Goal: Information Seeking & Learning: Learn about a topic

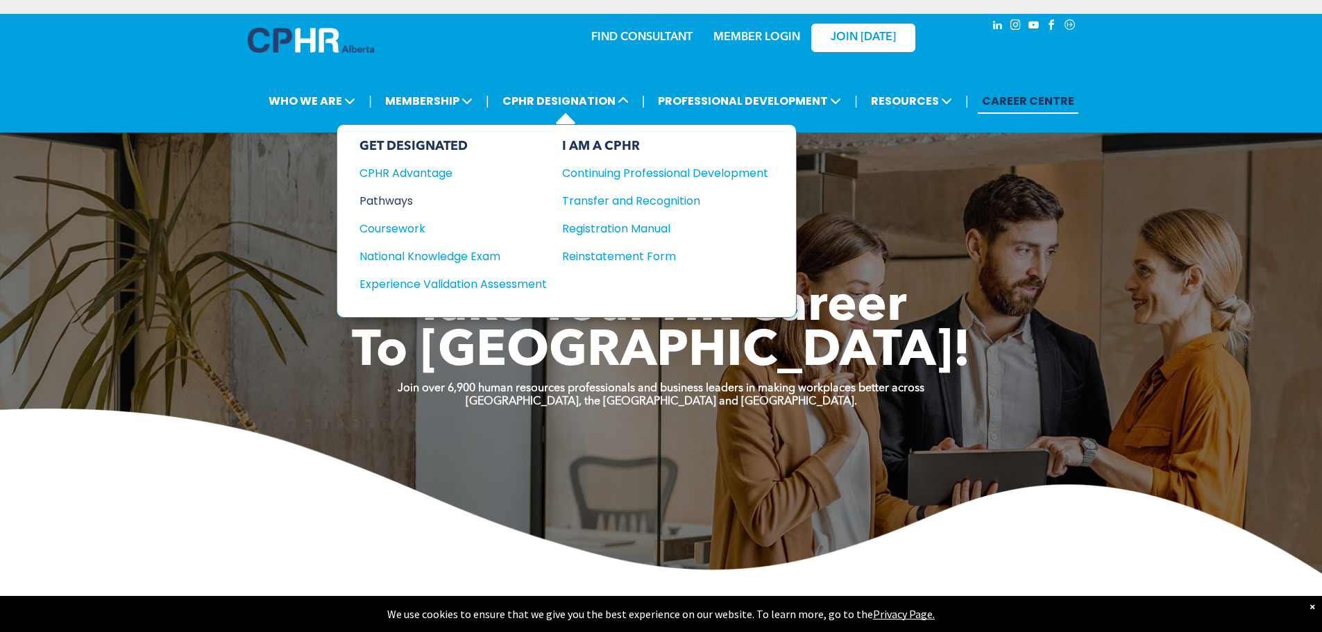
click at [401, 199] on div "Pathways" at bounding box center [443, 200] width 169 height 17
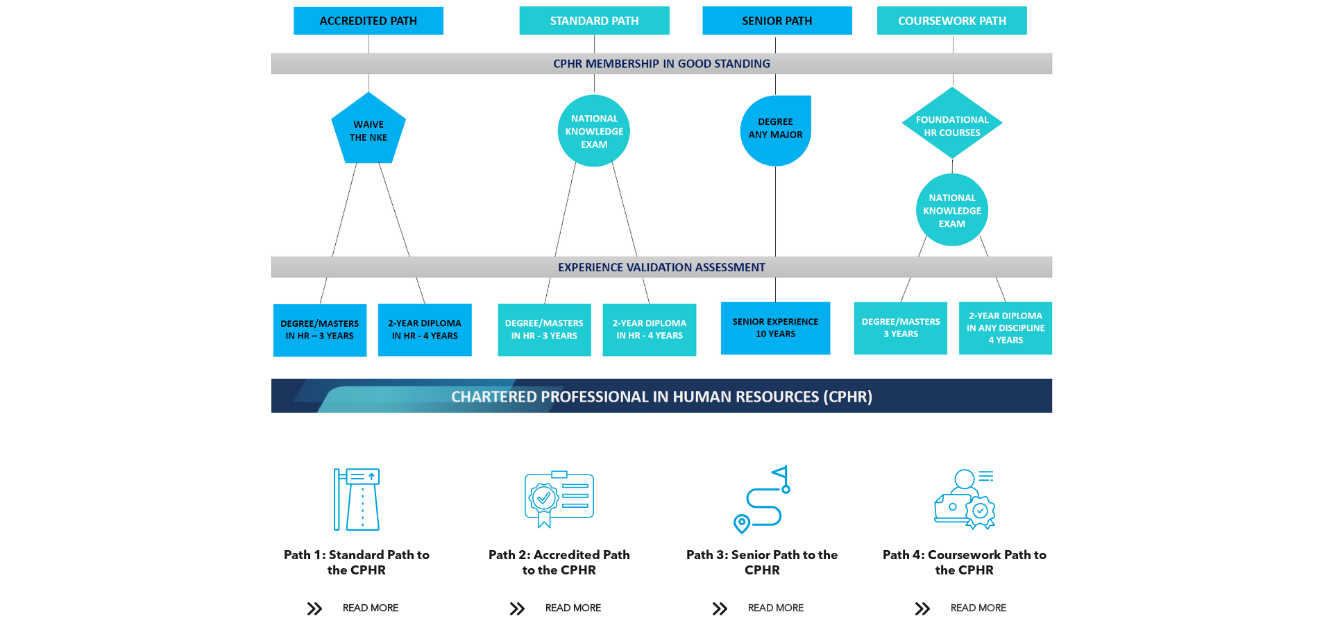
scroll to position [1319, 0]
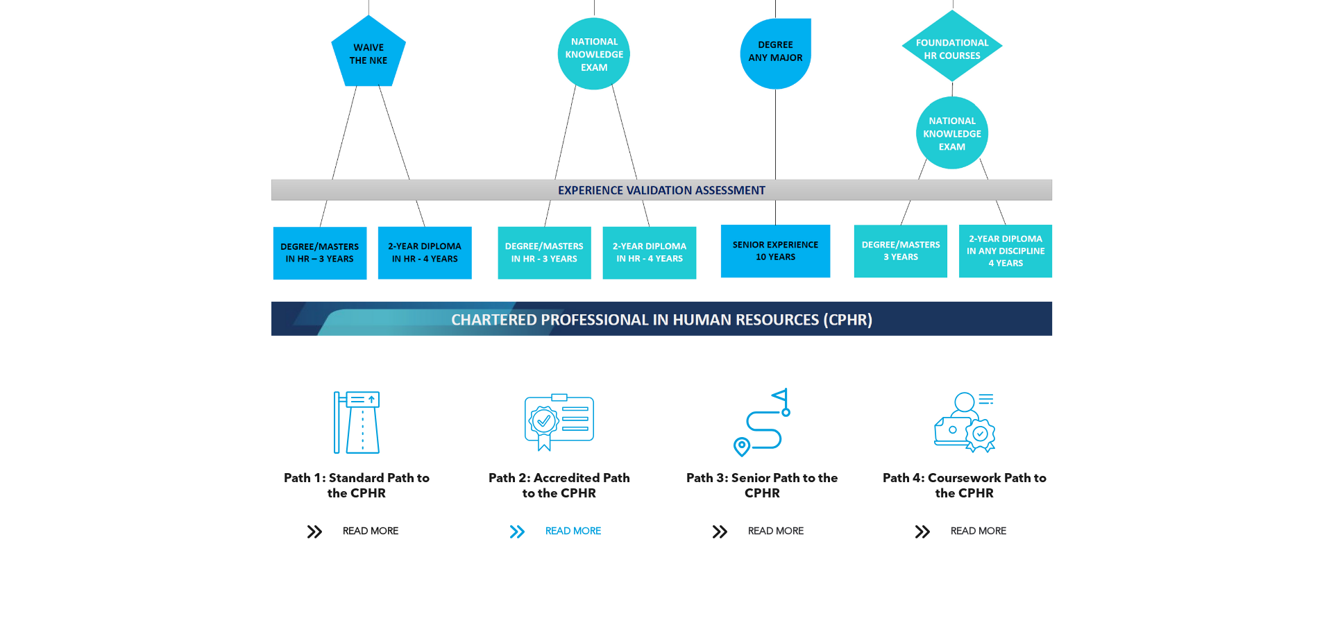
click at [584, 519] on span "READ MORE" at bounding box center [573, 532] width 65 height 26
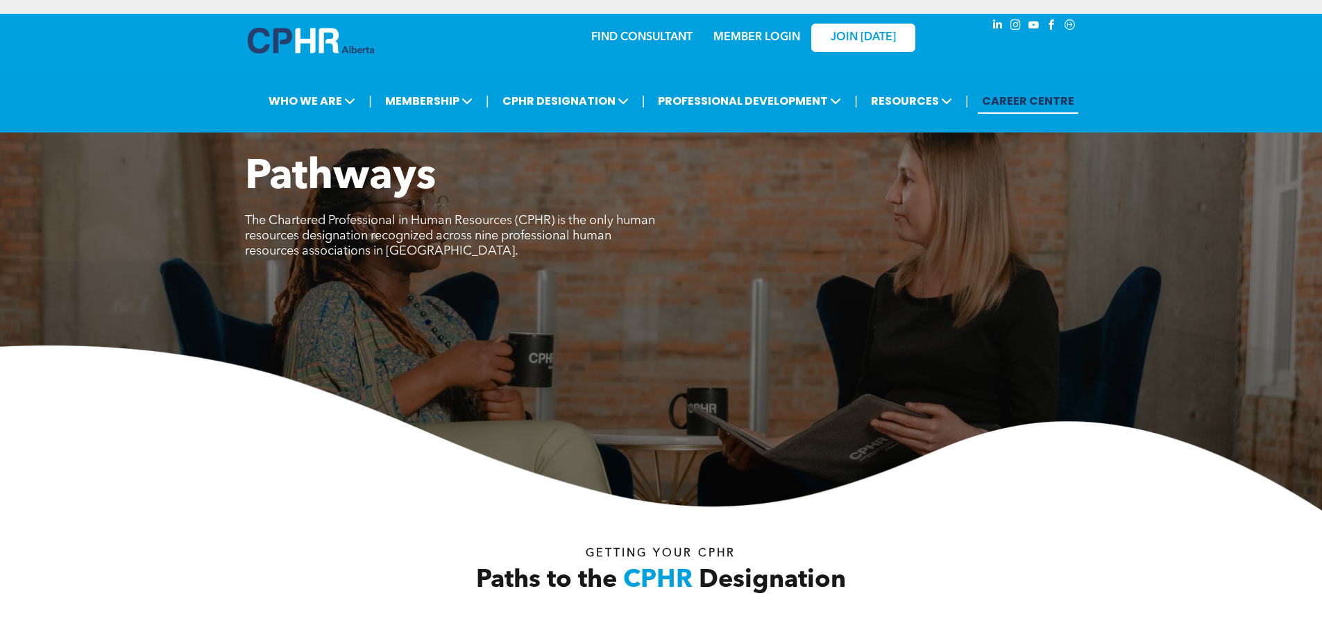
click at [1028, 101] on link "CAREER CENTRE" at bounding box center [1028, 101] width 101 height 26
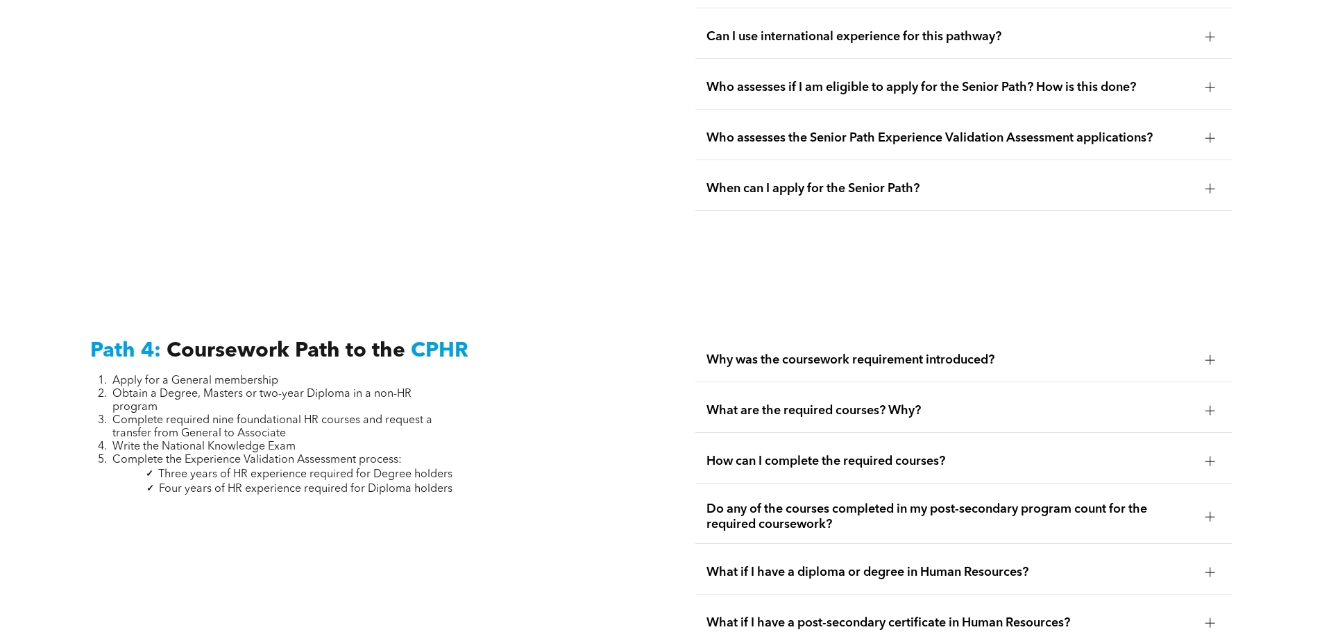
scroll to position [3876, 0]
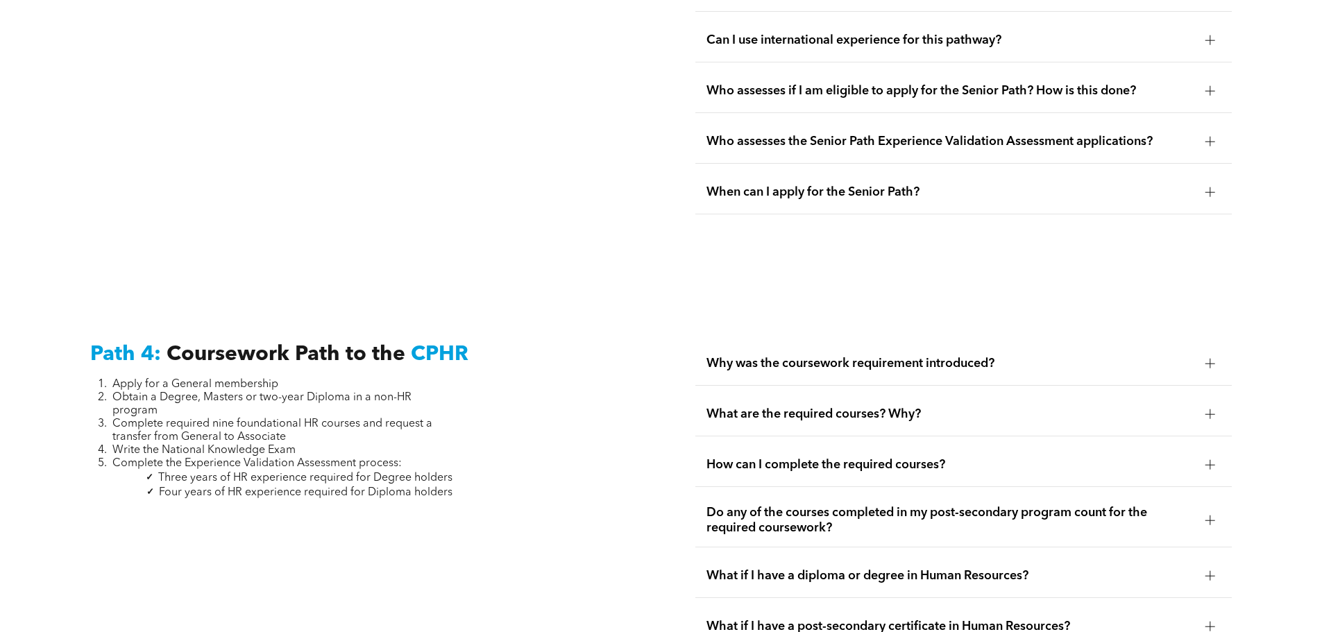
click at [933, 457] on span "How can I complete the required courses?" at bounding box center [951, 464] width 488 height 15
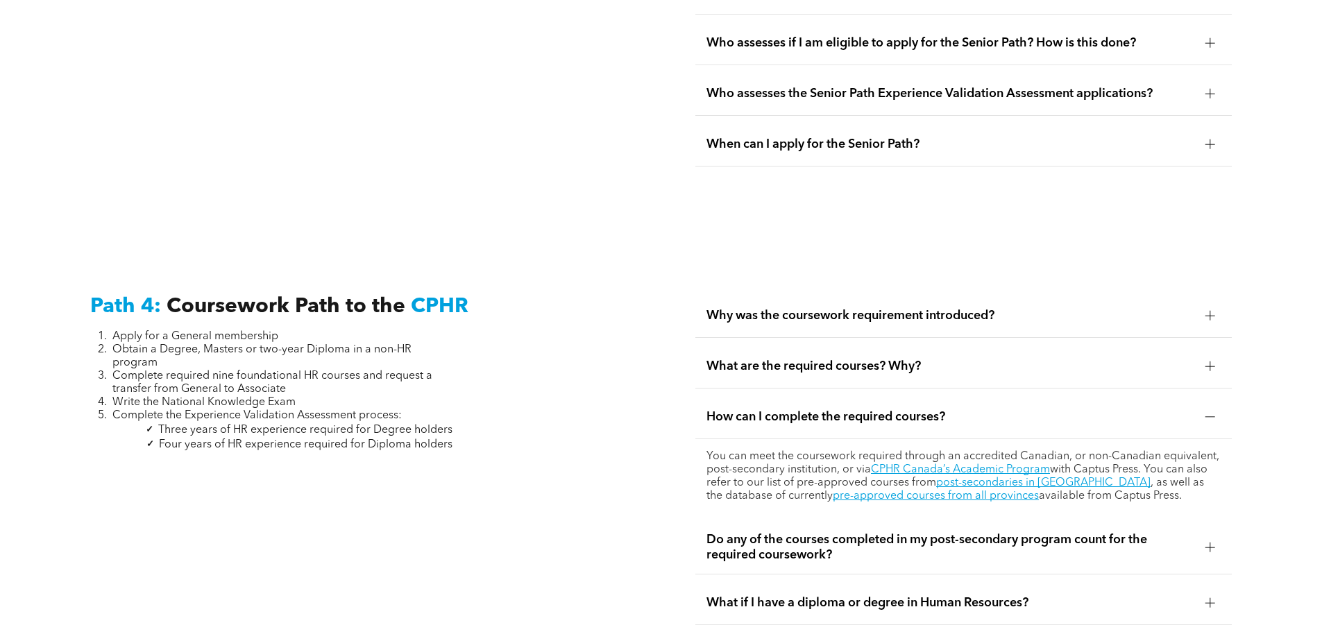
scroll to position [3945, 0]
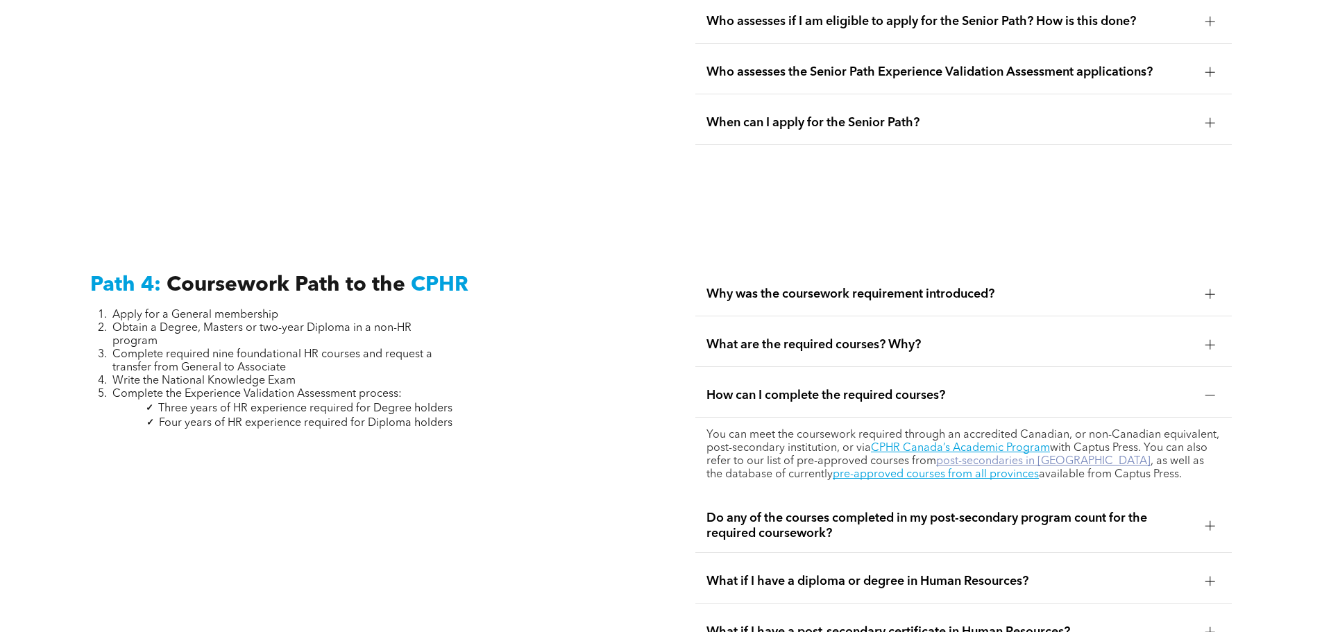
click at [990, 456] on link "post-secondaries in Alberta" at bounding box center [1043, 461] width 214 height 11
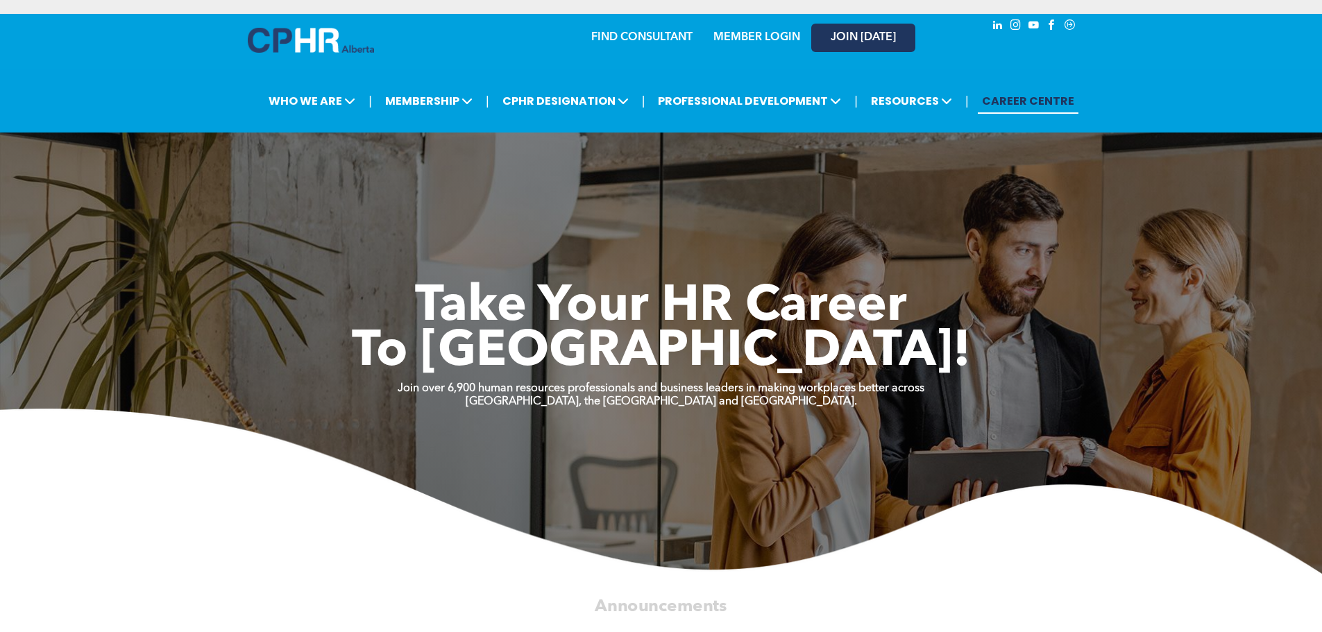
click at [856, 40] on span "JOIN [DATE]" at bounding box center [863, 37] width 65 height 13
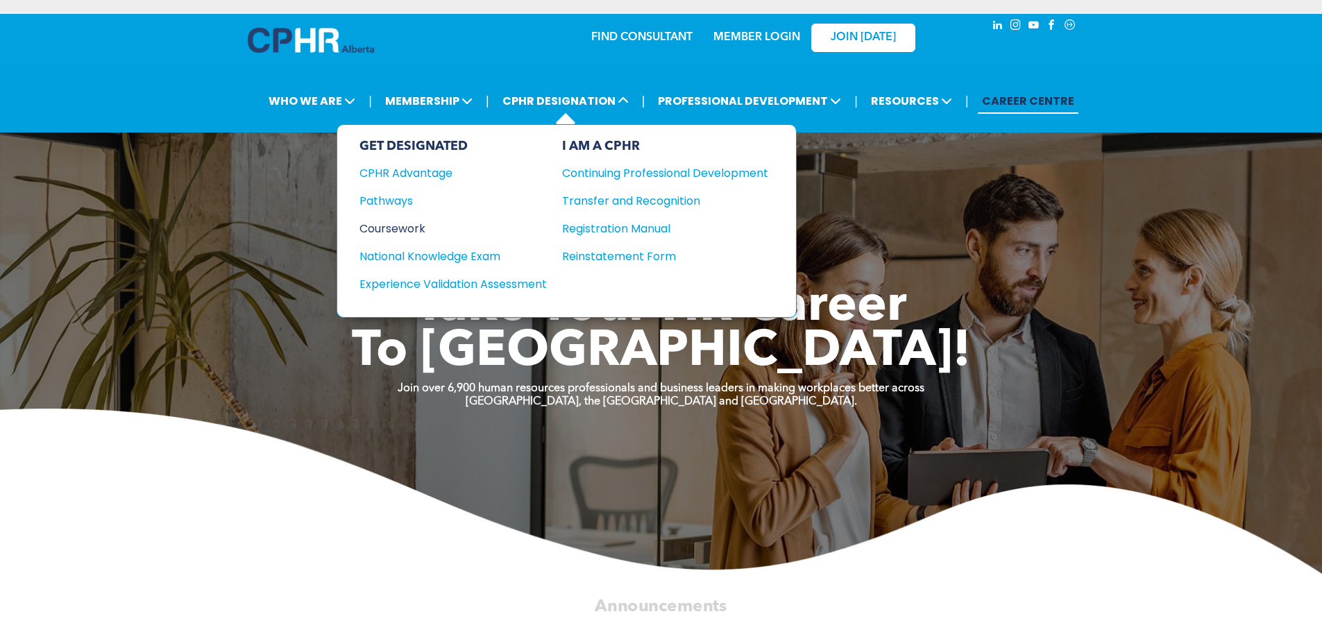
click at [386, 229] on div "Coursework" at bounding box center [443, 228] width 169 height 17
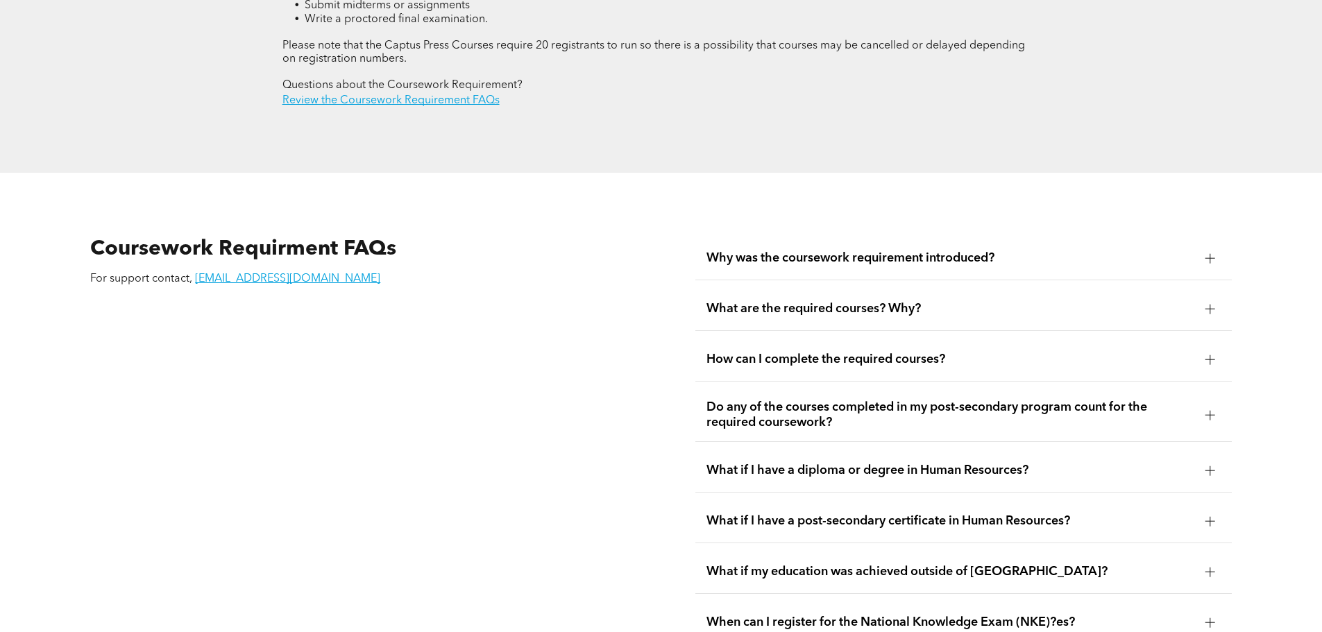
scroll to position [2360, 0]
click at [925, 350] on span "How can I complete the required courses?" at bounding box center [951, 357] width 488 height 15
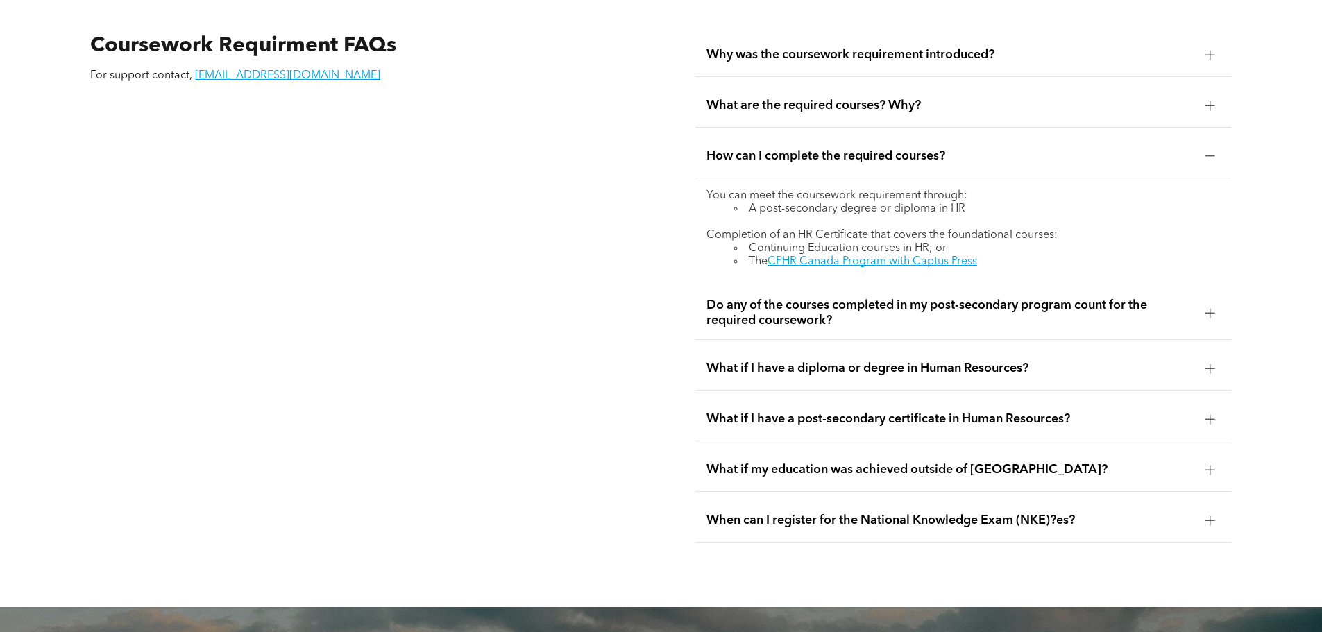
scroll to position [2637, 0]
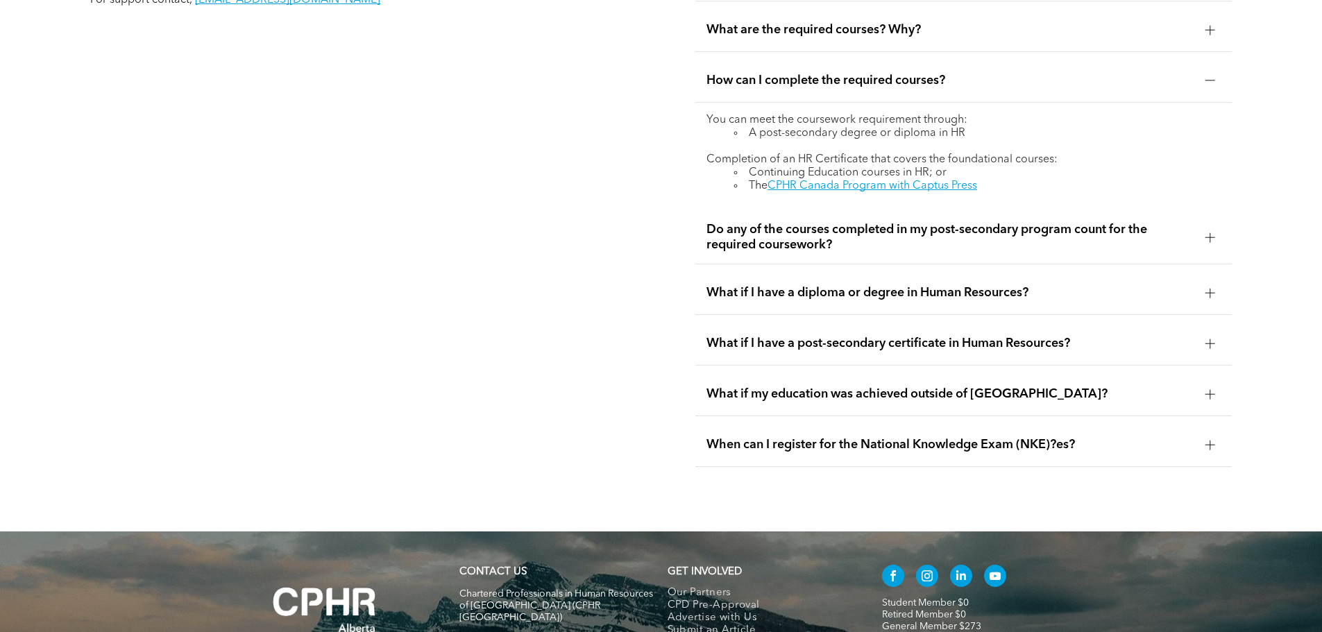
click at [915, 285] on span "What if I have a diploma or degree in Human Resources?" at bounding box center [951, 292] width 488 height 15
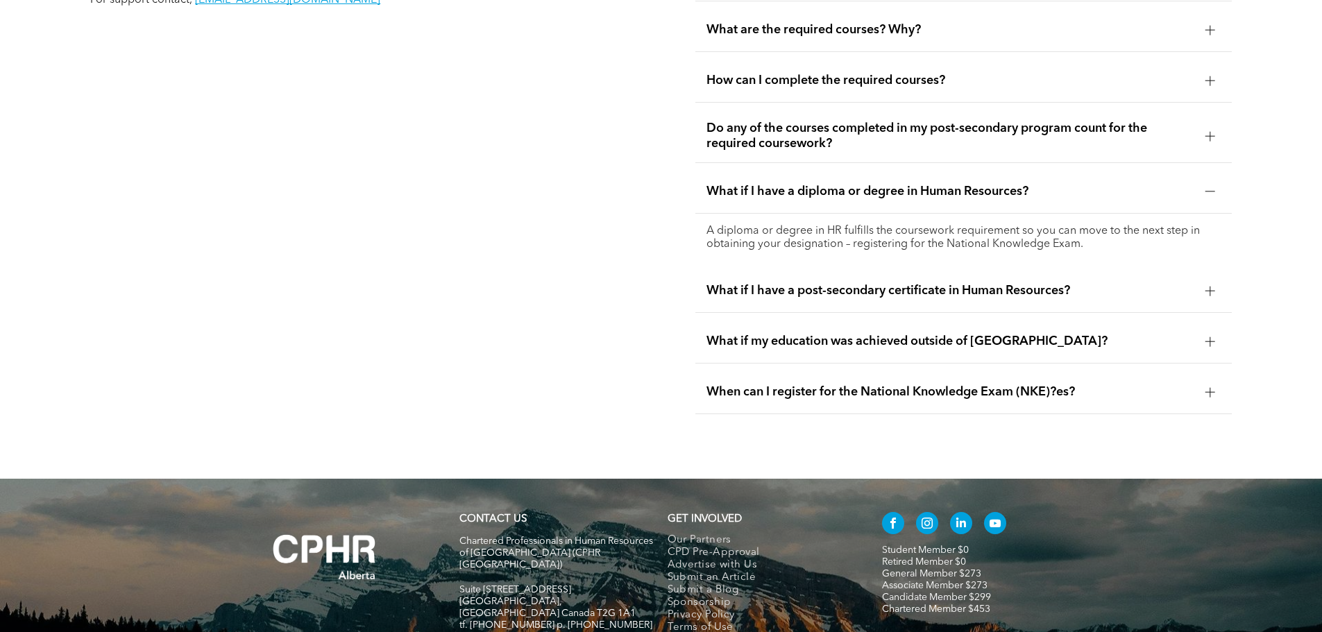
click at [1031, 121] on span "Do any of the courses completed in my post-secondary program count for the requ…" at bounding box center [951, 136] width 488 height 31
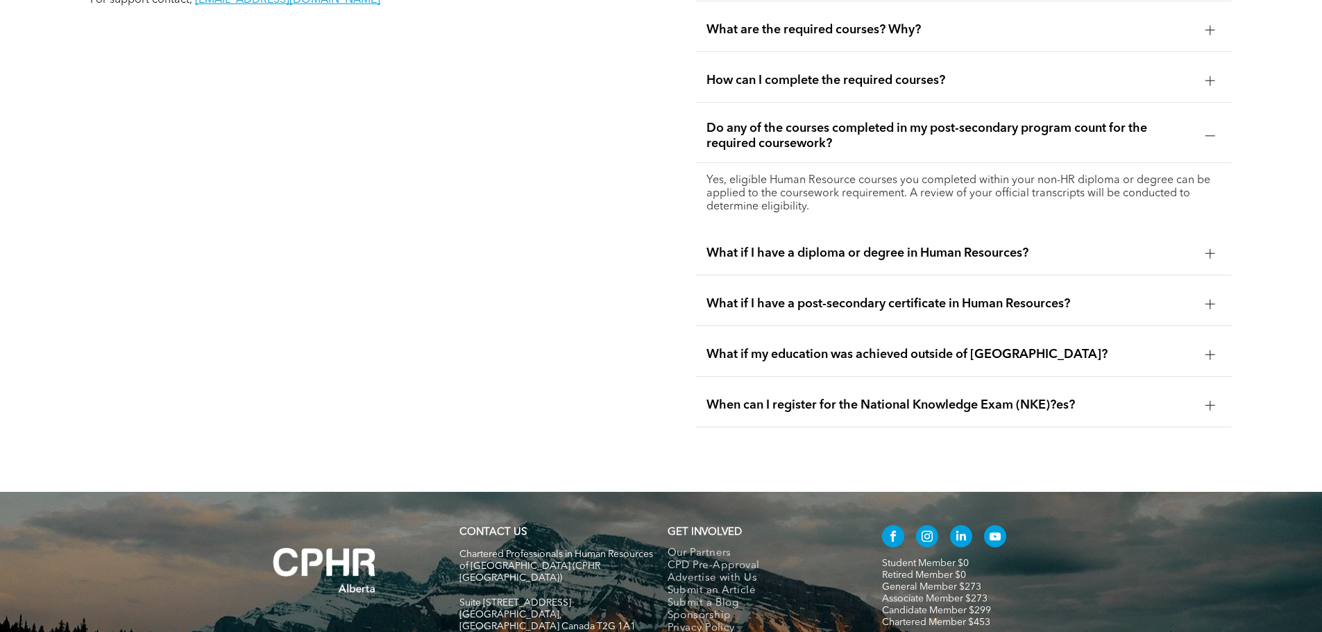
click at [872, 246] on span "What if I have a diploma or degree in Human Resources?" at bounding box center [951, 253] width 488 height 15
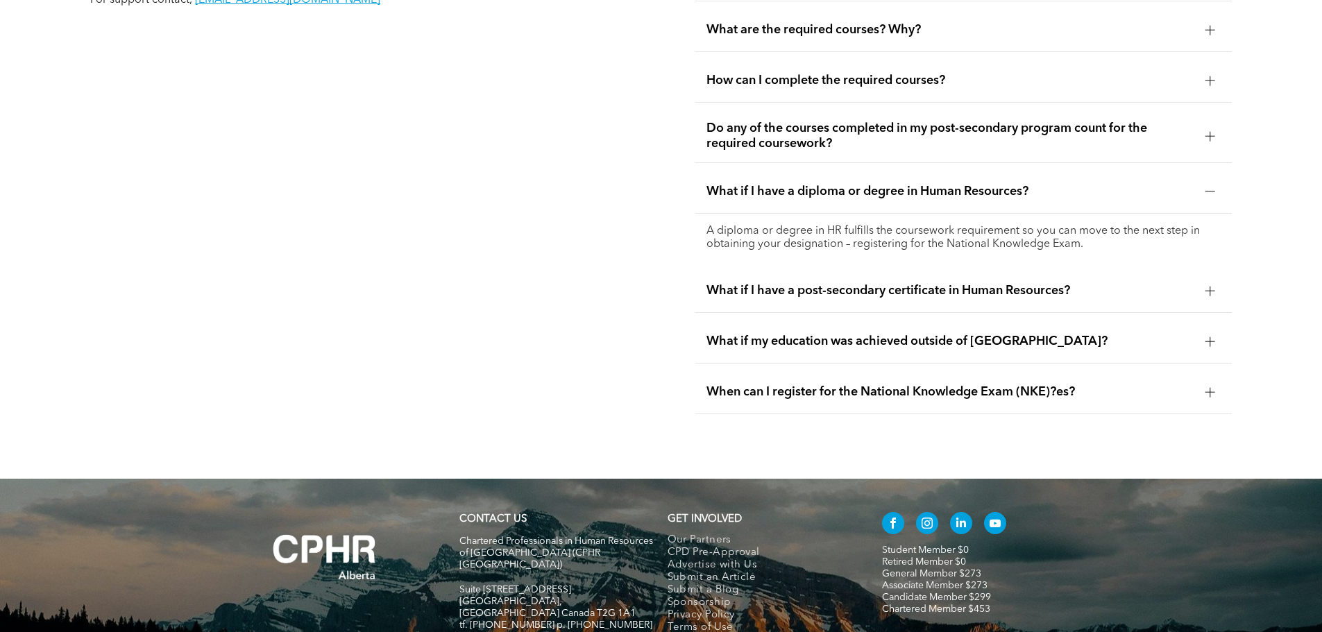
click at [911, 283] on span "What if I have a post-secondary certificate in Human Resources?" at bounding box center [951, 290] width 488 height 15
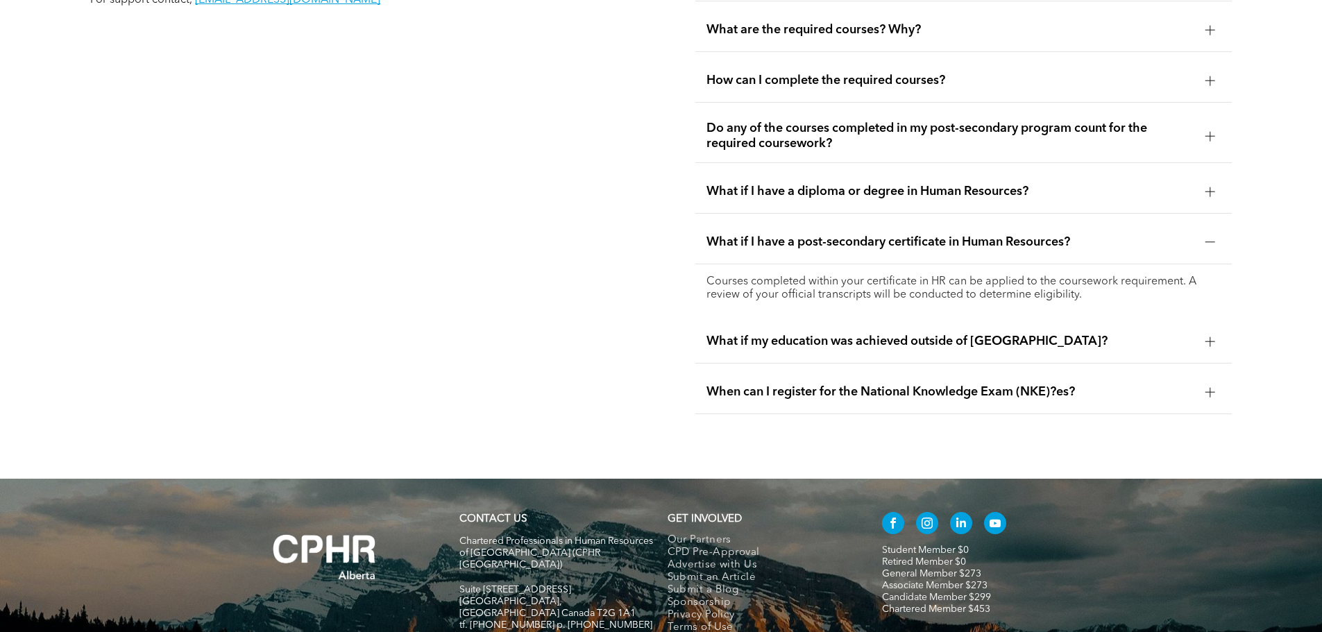
click at [1031, 371] on div "When can I register for the National Knowledge Exam (NKE)?es?" at bounding box center [963, 393] width 536 height 44
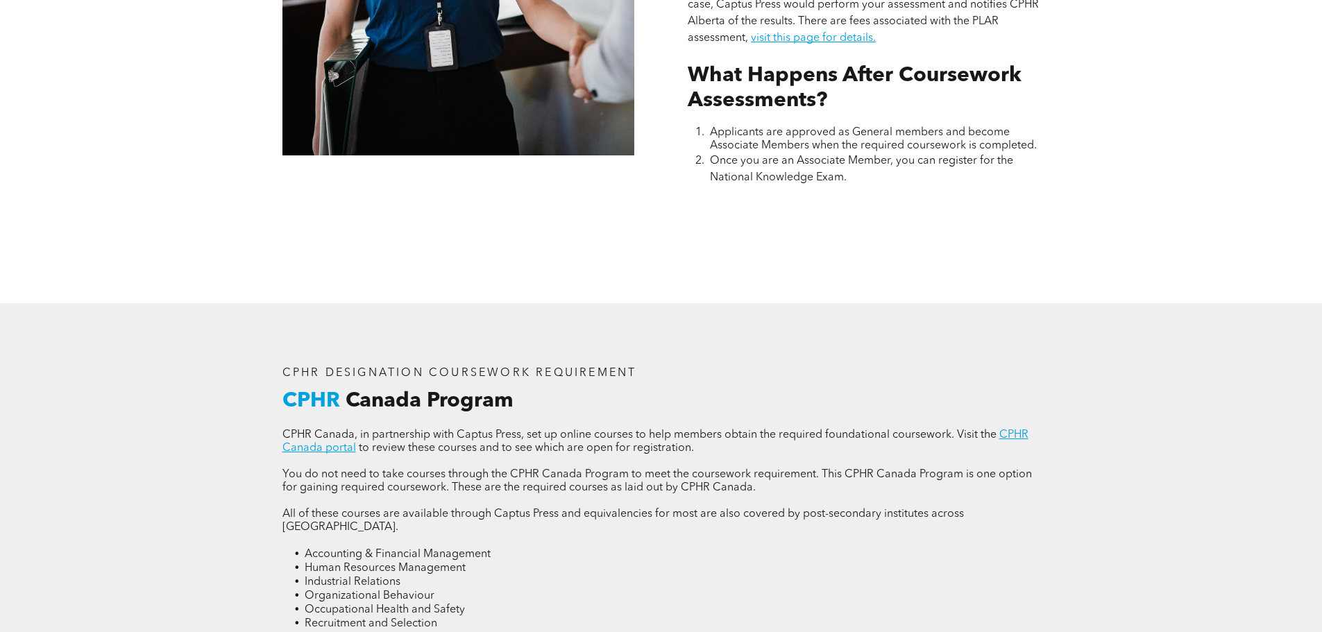
scroll to position [1943, 0]
